Goal: Transaction & Acquisition: Purchase product/service

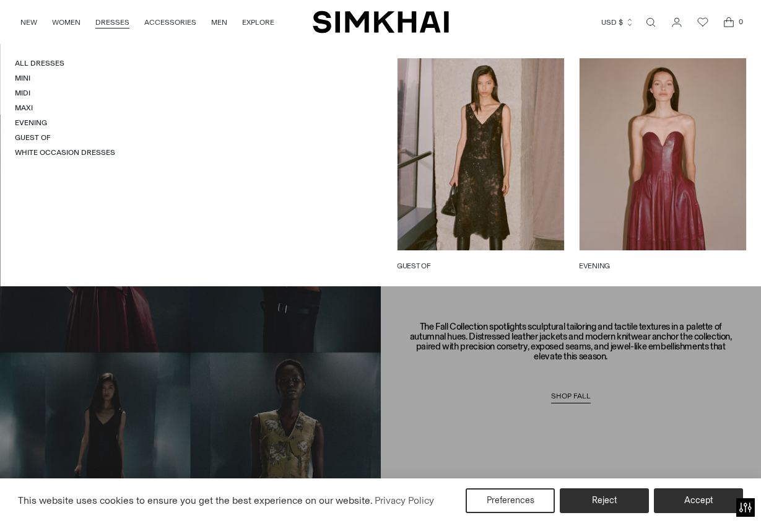
scroll to position [675, 0]
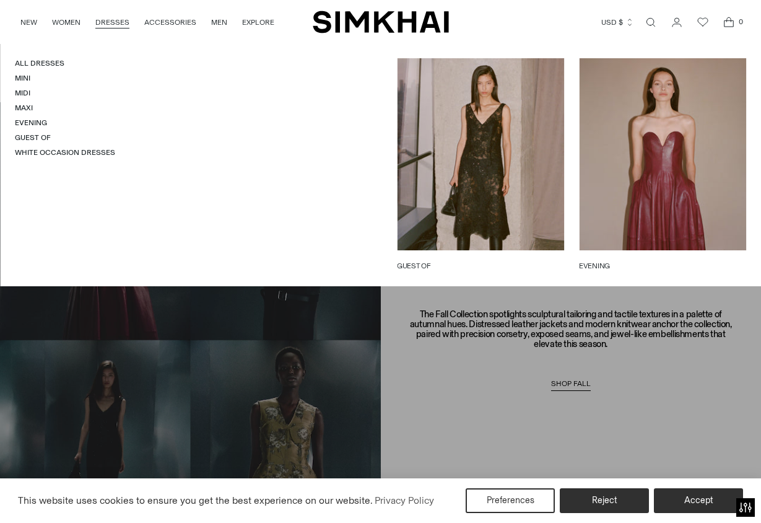
click at [477, 260] on link "GUEST OF" at bounding box center [480, 265] width 167 height 11
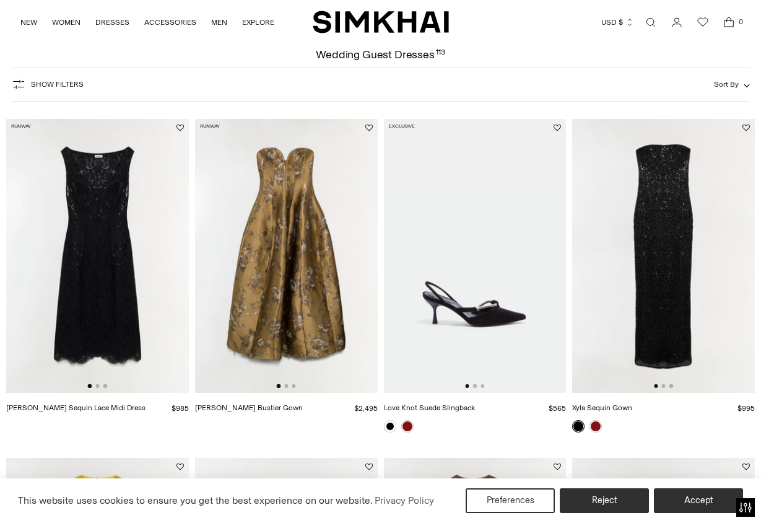
scroll to position [55, 0]
click at [94, 256] on img at bounding box center [97, 255] width 183 height 274
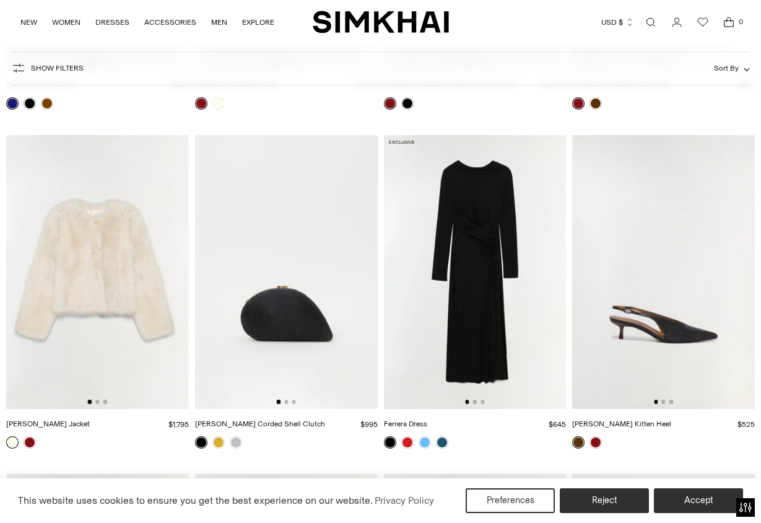
scroll to position [2072, 0]
click at [470, 256] on img at bounding box center [475, 271] width 183 height 274
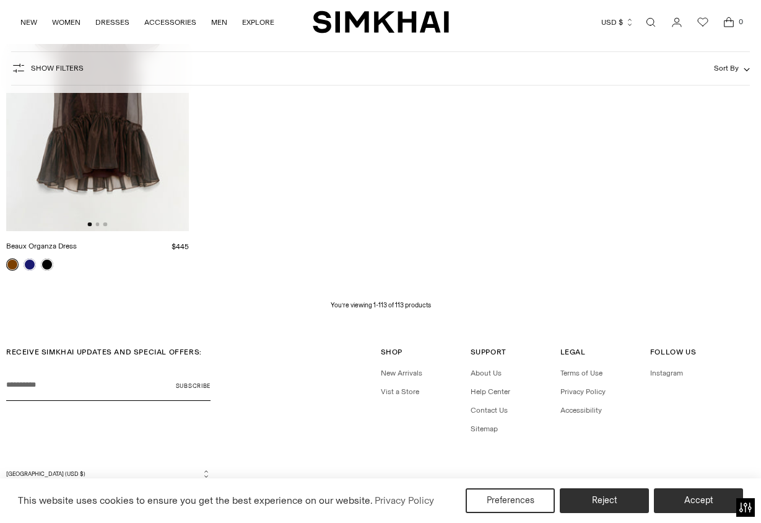
scroll to position [9717, 0]
click at [400, 388] on link "Vist a Store" at bounding box center [400, 392] width 38 height 9
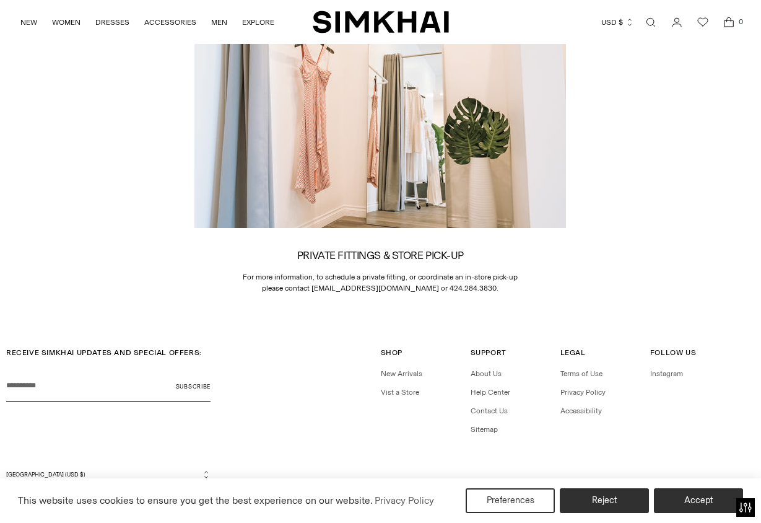
scroll to position [1840, 0]
